Goal: Find specific page/section: Find specific page/section

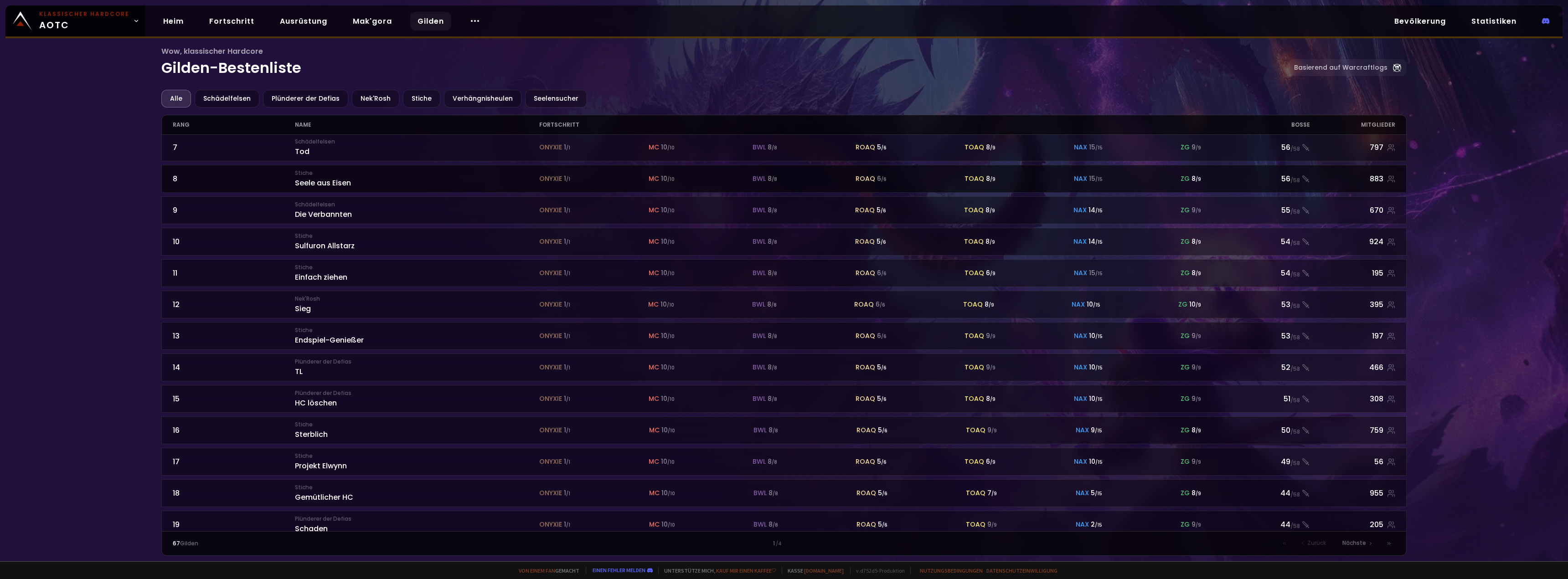
scroll to position [227, 0]
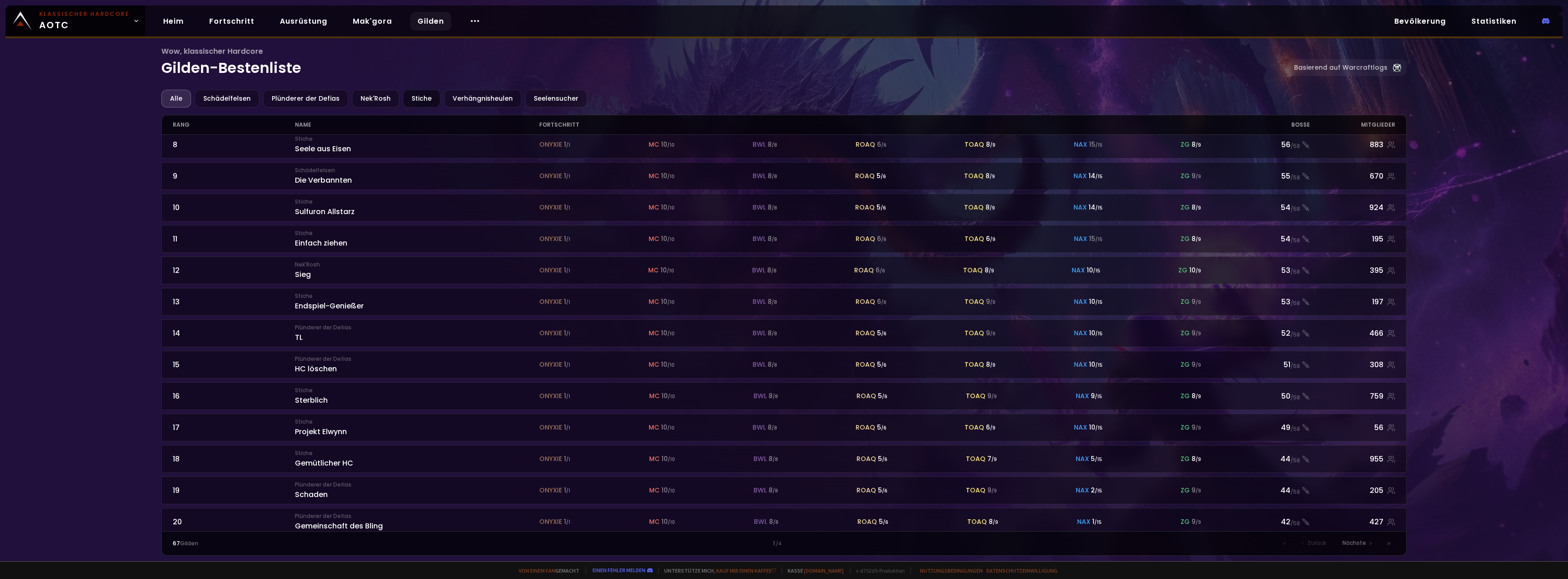
click at [411, 99] on font "Stiche" at bounding box center [421, 98] width 20 height 9
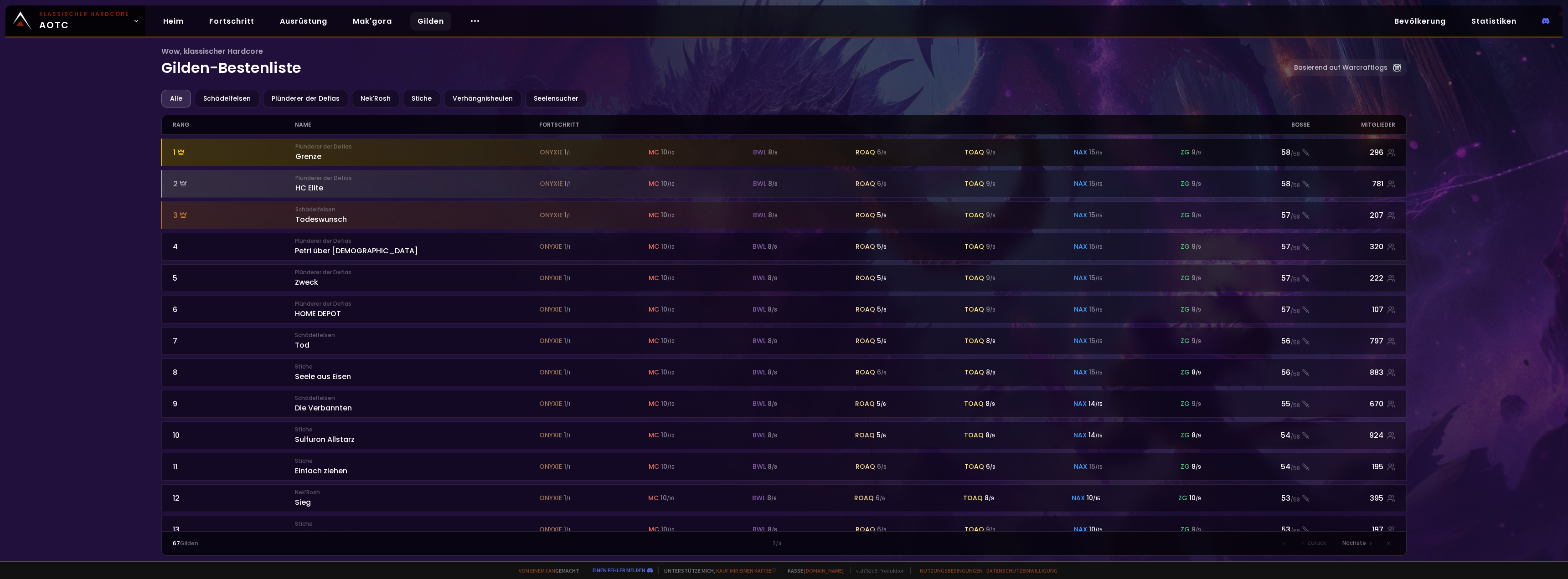
click at [257, 149] on div "1" at bounding box center [234, 152] width 122 height 12
